Goal: Navigation & Orientation: Find specific page/section

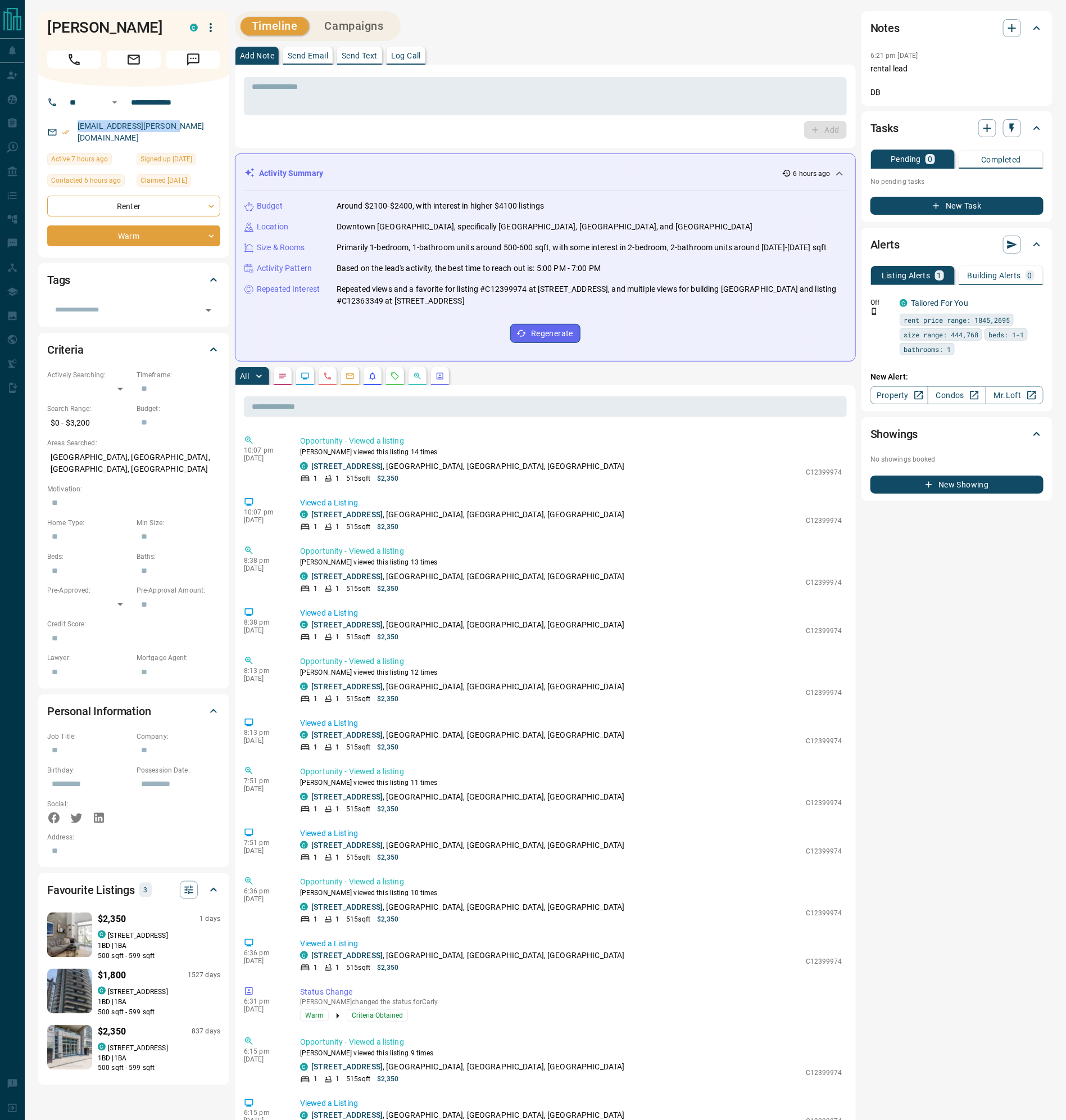
click at [330, 374] on icon "Calls" at bounding box center [327, 376] width 9 height 9
